Goal: Information Seeking & Learning: Learn about a topic

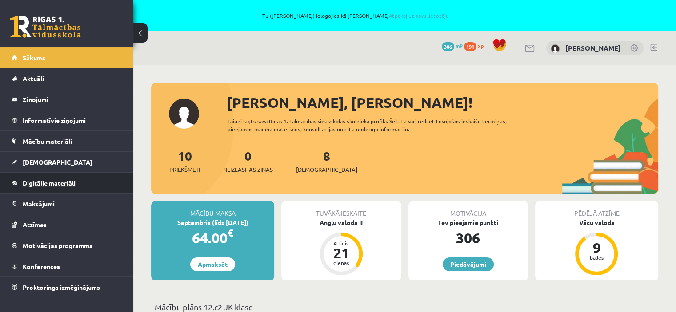
click at [46, 182] on span "Digitālie materiāli" at bounding box center [49, 183] width 53 height 8
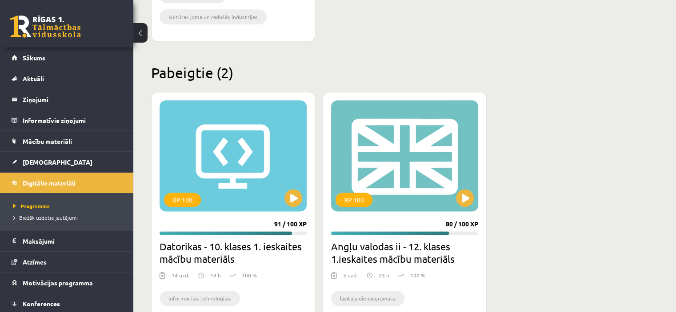
scroll to position [1140, 0]
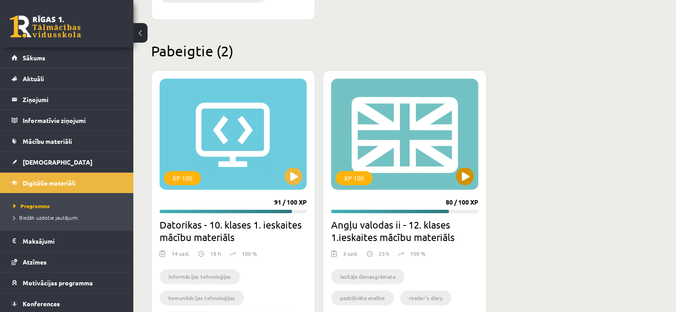
click at [473, 167] on div "XP 100" at bounding box center [404, 134] width 147 height 111
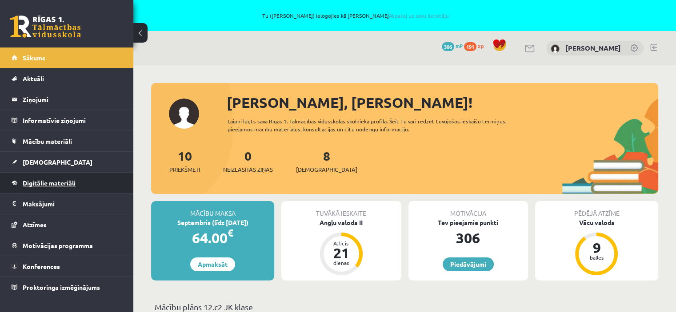
click at [67, 185] on span "Digitālie materiāli" at bounding box center [49, 183] width 53 height 8
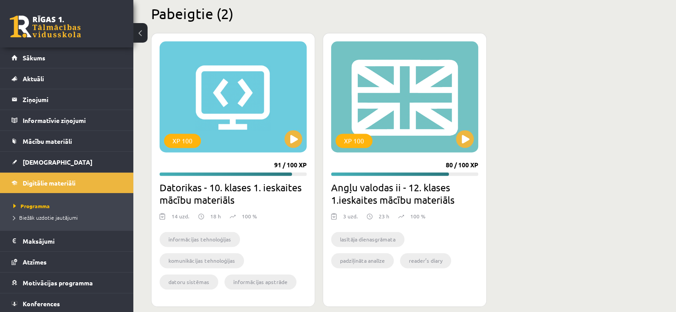
scroll to position [1189, 0]
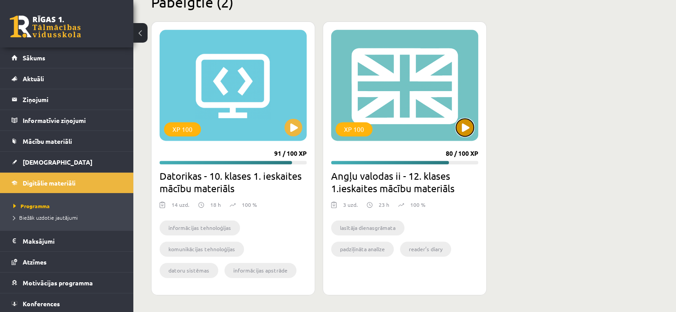
click at [461, 124] on button at bounding box center [465, 128] width 18 height 18
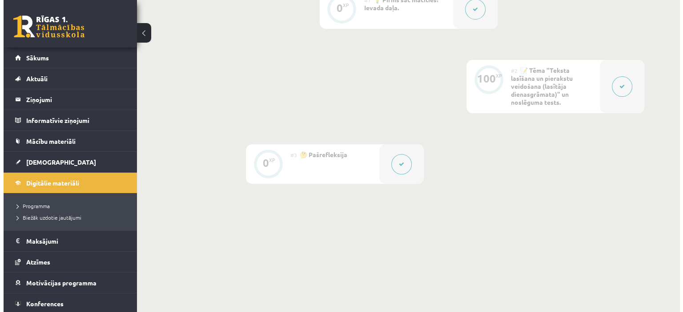
scroll to position [302, 0]
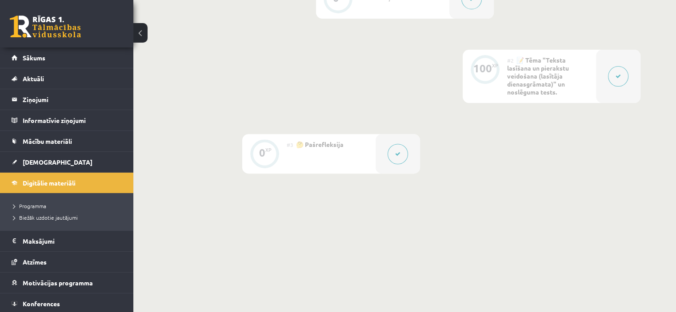
click at [615, 82] on button at bounding box center [618, 76] width 20 height 20
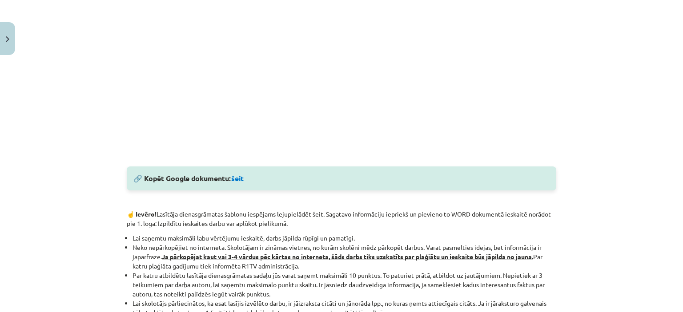
scroll to position [380, 0]
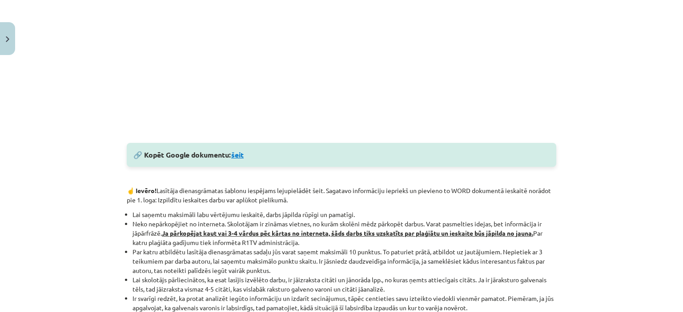
click at [235, 156] on link "šeit" at bounding box center [237, 154] width 12 height 9
